Goal: Transaction & Acquisition: Purchase product/service

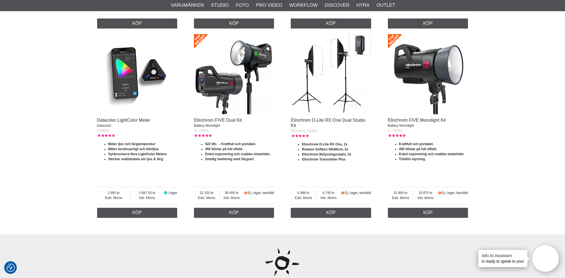
scroll to position [917, 0]
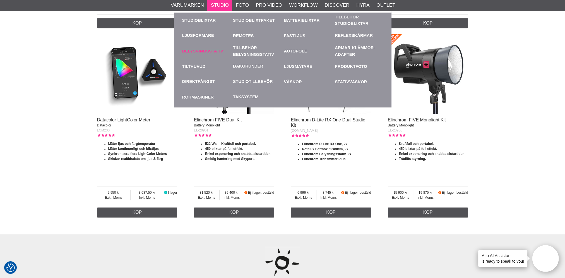
click at [205, 49] on link "Belysningsstativ" at bounding box center [206, 50] width 48 height 15
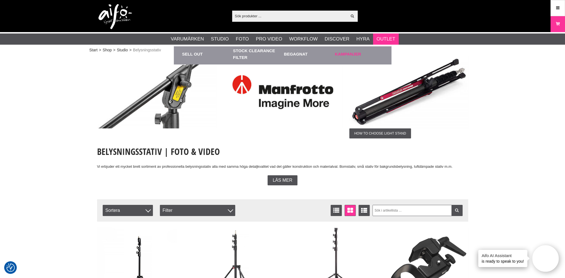
click at [353, 55] on link "Kampanjer" at bounding box center [359, 53] width 48 height 15
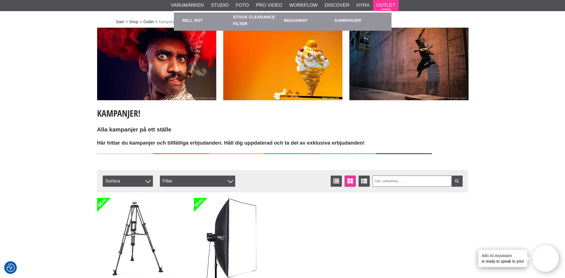
scroll to position [28, 0]
click at [290, 21] on link "Begagnat" at bounding box center [308, 20] width 48 height 15
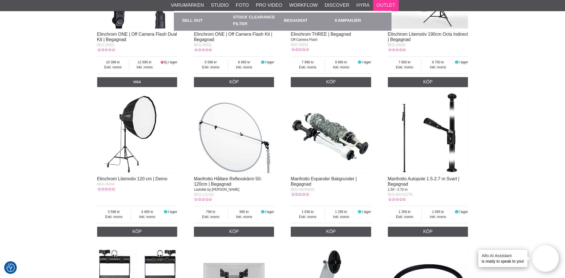
scroll to position [670, 0]
click at [190, 18] on link "Sell out" at bounding box center [206, 20] width 48 height 15
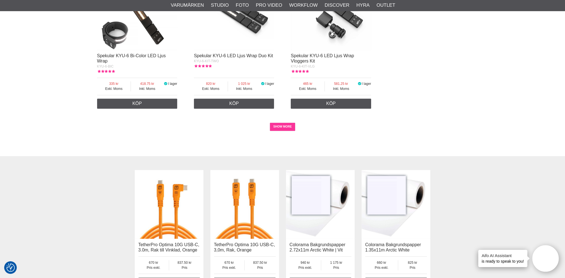
scroll to position [1060, 0]
click at [278, 128] on link "SHOW MORE" at bounding box center [282, 126] width 25 height 8
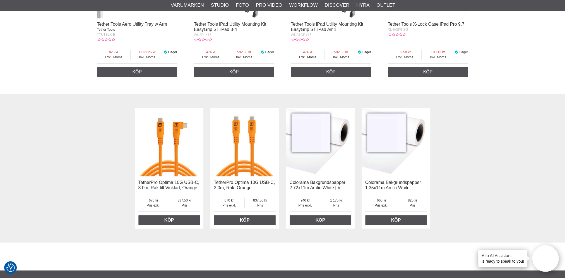
scroll to position [2253, 0]
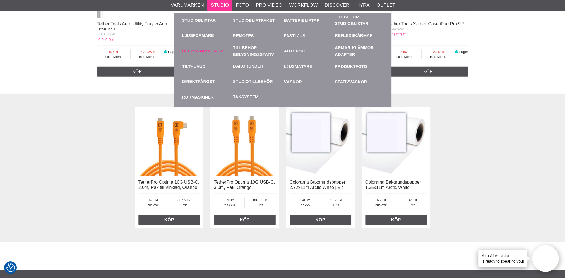
click at [195, 51] on link "Belysningsstativ" at bounding box center [206, 50] width 48 height 15
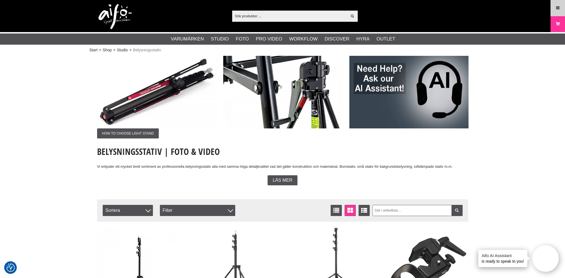
click at [558, 9] on icon at bounding box center [557, 8] width 5 height 6
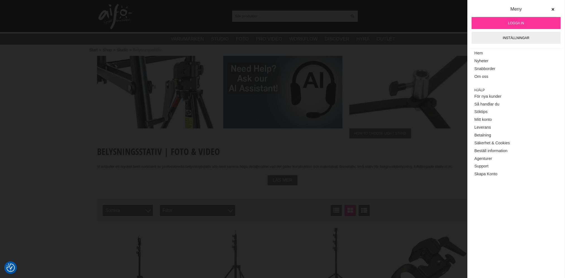
click at [518, 23] on span "Logga in" at bounding box center [516, 23] width 16 height 5
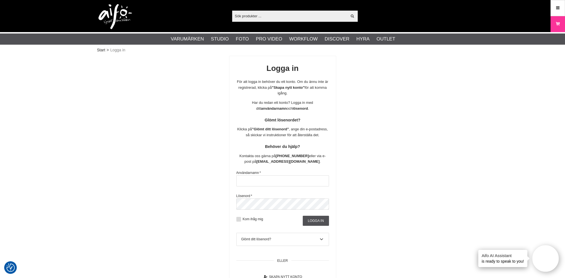
type input "Timogu"
click at [248, 221] on label "Kom ihåg mig" at bounding box center [252, 219] width 22 height 4
click at [0, 0] on input "Kom ihåg mig" at bounding box center [0, 0] width 0 height 0
click at [317, 226] on input "Logga in" at bounding box center [316, 221] width 26 height 10
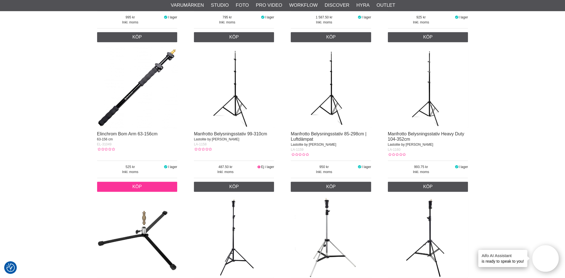
click at [141, 192] on link "Köp" at bounding box center [137, 187] width 80 height 10
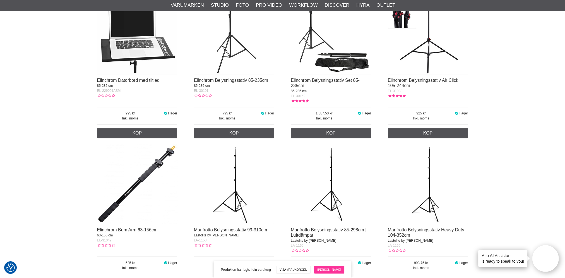
scroll to position [378, 0]
click at [333, 268] on link "[PERSON_NAME]" at bounding box center [329, 270] width 30 height 8
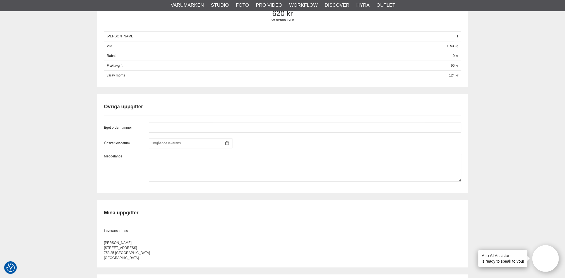
scroll to position [363, 0]
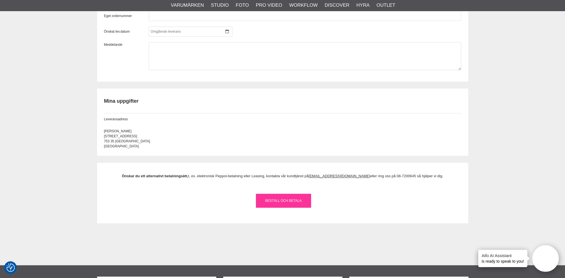
click at [296, 206] on link "Beställ och Betala" at bounding box center [283, 201] width 55 height 14
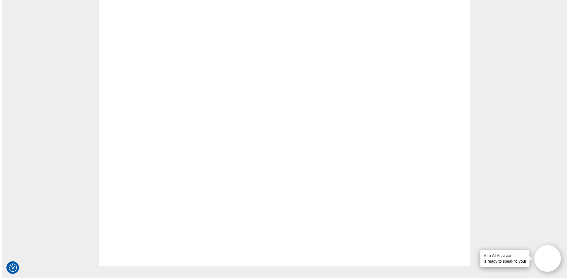
scroll to position [0, 0]
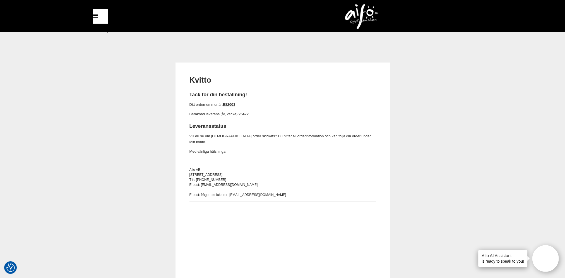
click at [247, 115] on strong "25422" at bounding box center [244, 114] width 10 height 4
